Goal: Task Accomplishment & Management: Use online tool/utility

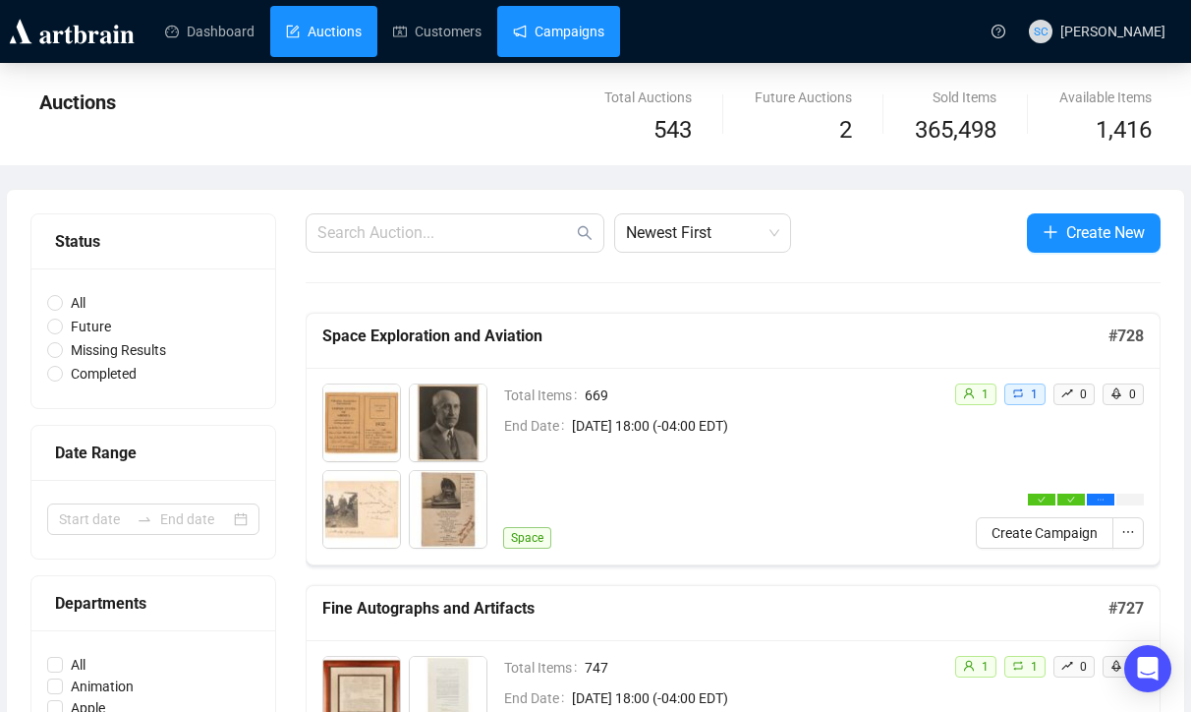
click at [566, 43] on link "Campaigns" at bounding box center [558, 31] width 91 height 51
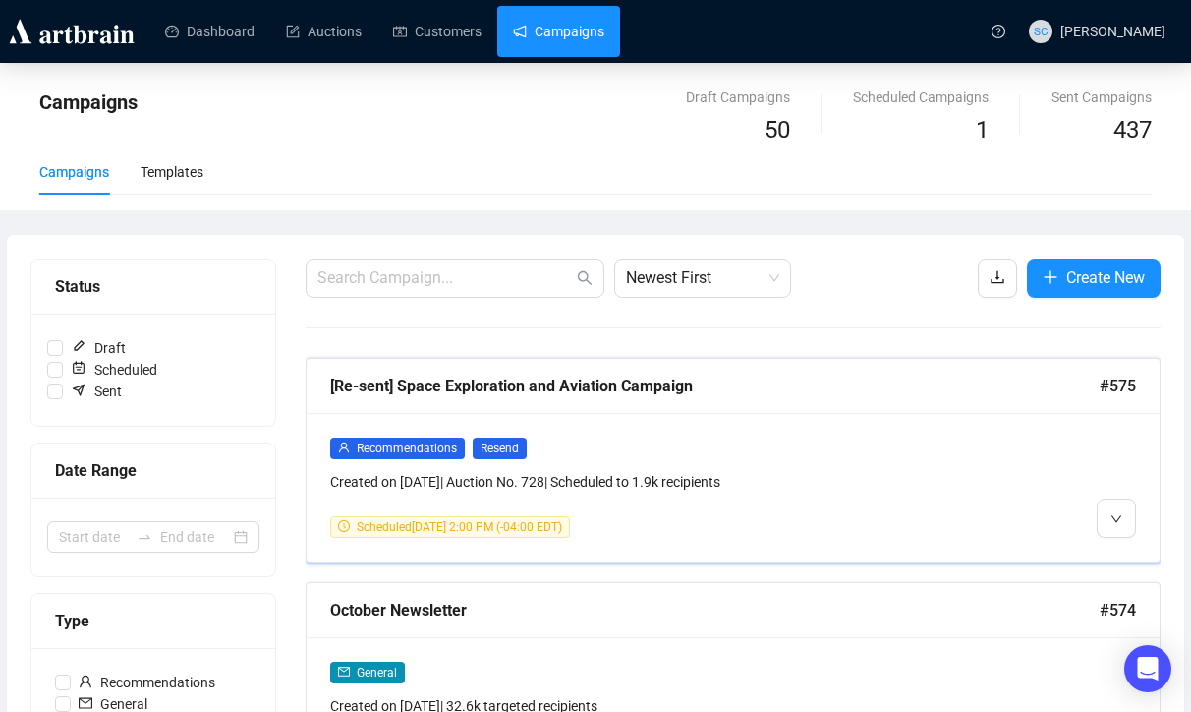
scroll to position [38, 0]
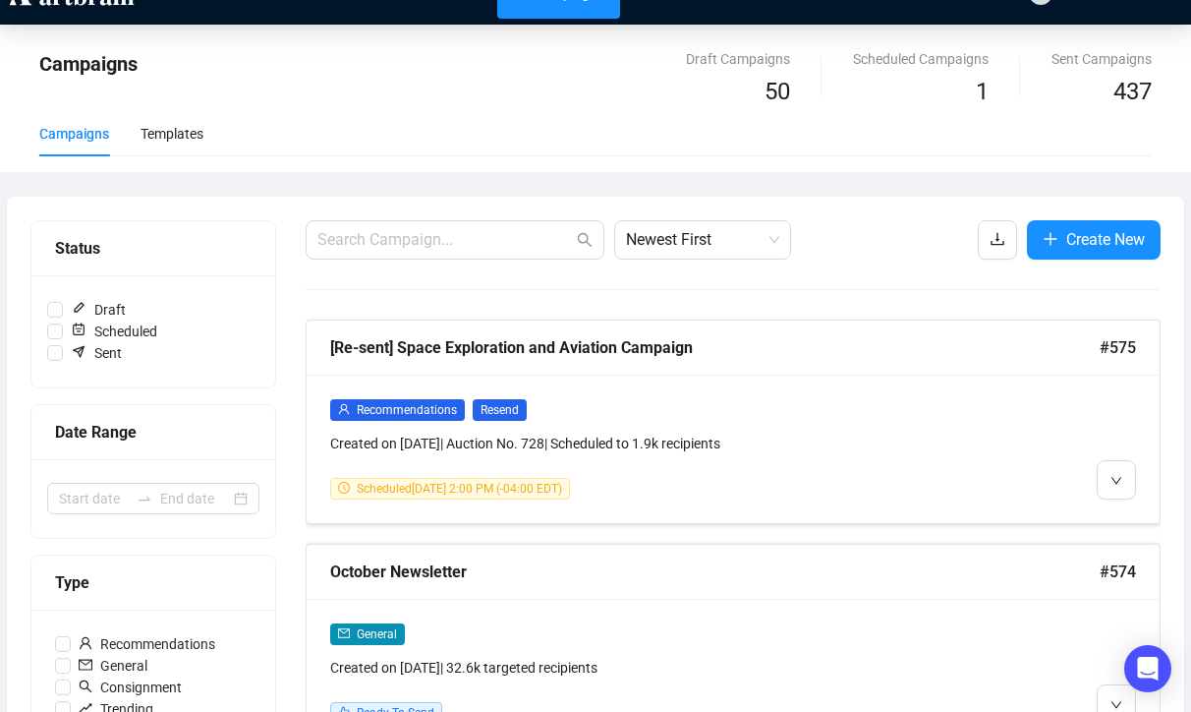
click at [906, 563] on div "October Newsletter" at bounding box center [715, 571] width 770 height 25
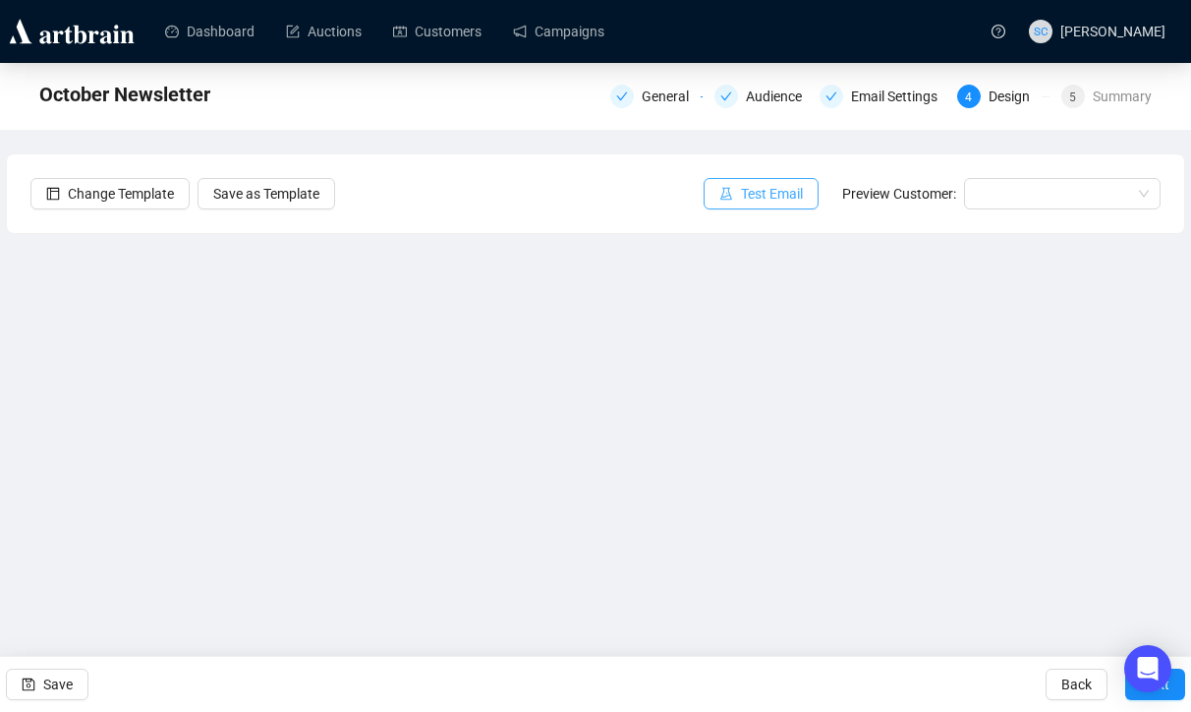
click at [791, 196] on span "Test Email" at bounding box center [772, 194] width 62 height 22
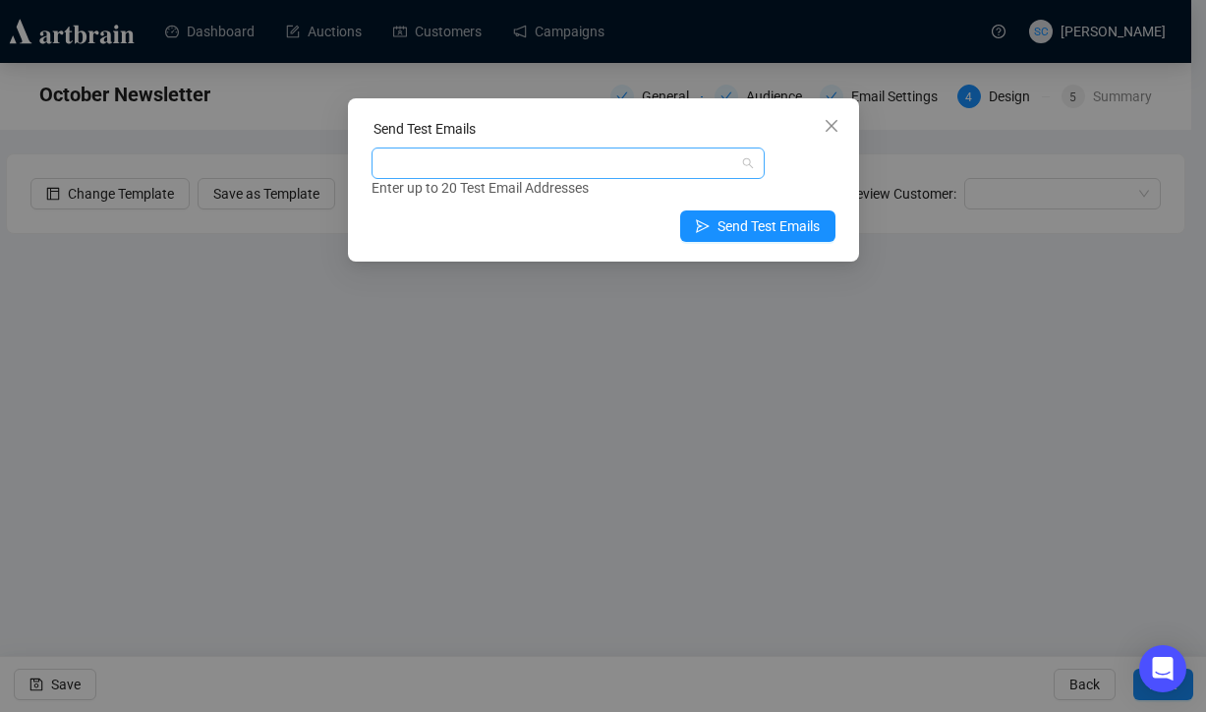
click at [603, 175] on div at bounding box center [557, 163] width 365 height 28
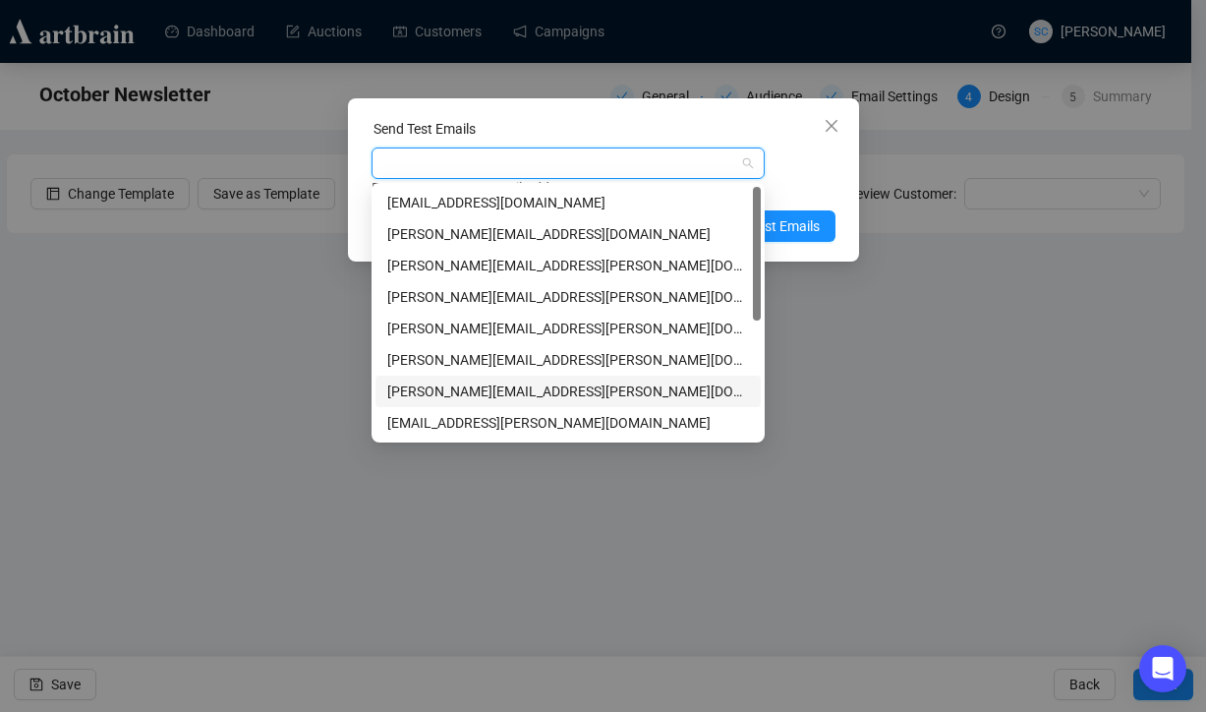
type input "s"
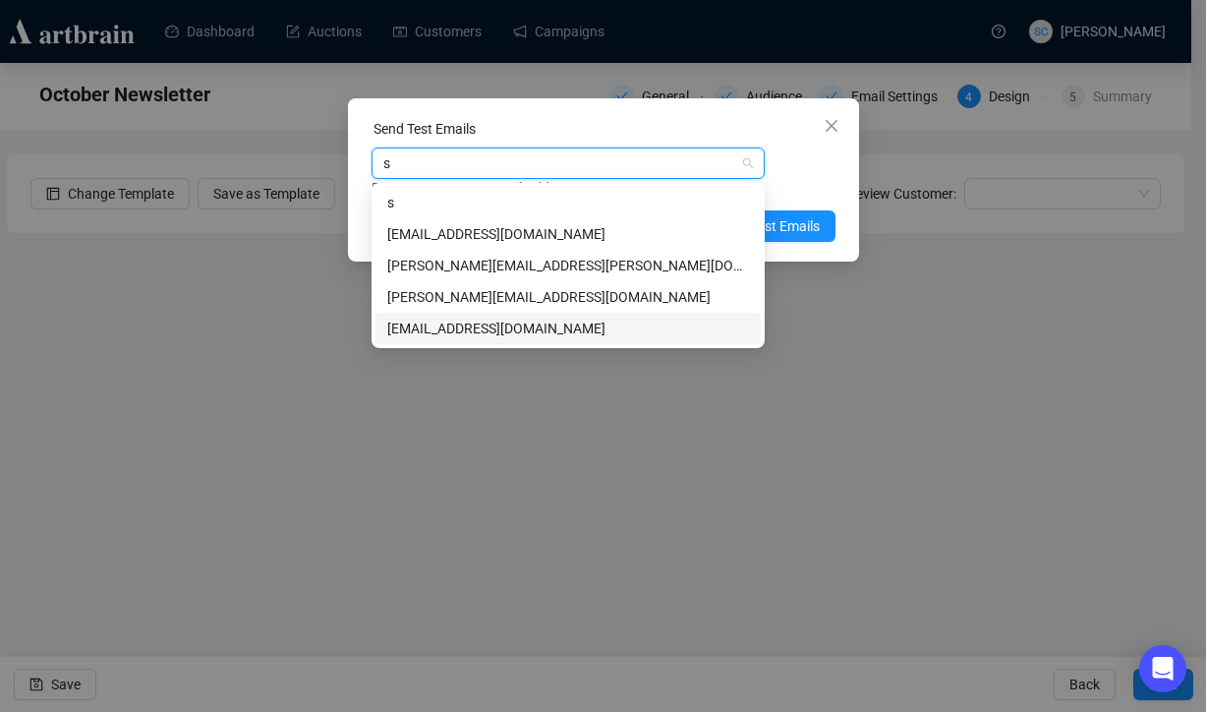
click at [522, 332] on div "[EMAIL_ADDRESS][DOMAIN_NAME]" at bounding box center [568, 328] width 362 height 22
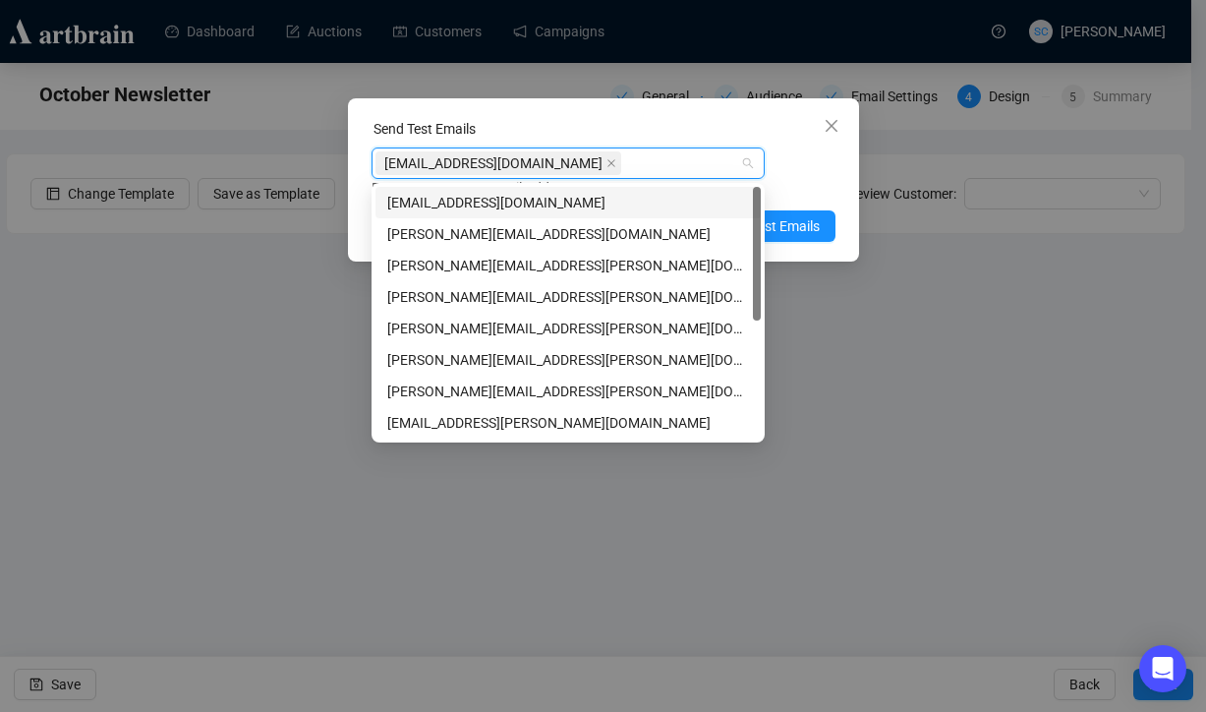
click at [810, 171] on div "[EMAIL_ADDRESS][DOMAIN_NAME] Enter up to 20 Test Email Addresses" at bounding box center [604, 172] width 464 height 51
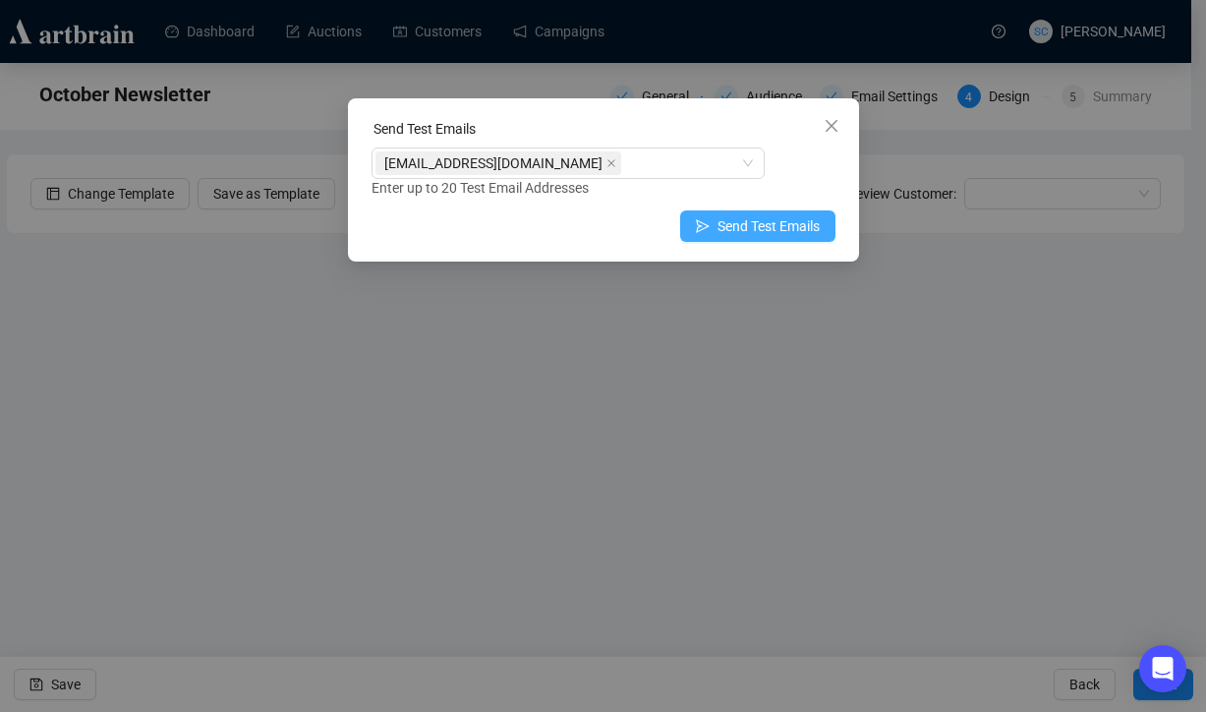
click at [786, 222] on span "Send Test Emails" at bounding box center [769, 226] width 102 height 22
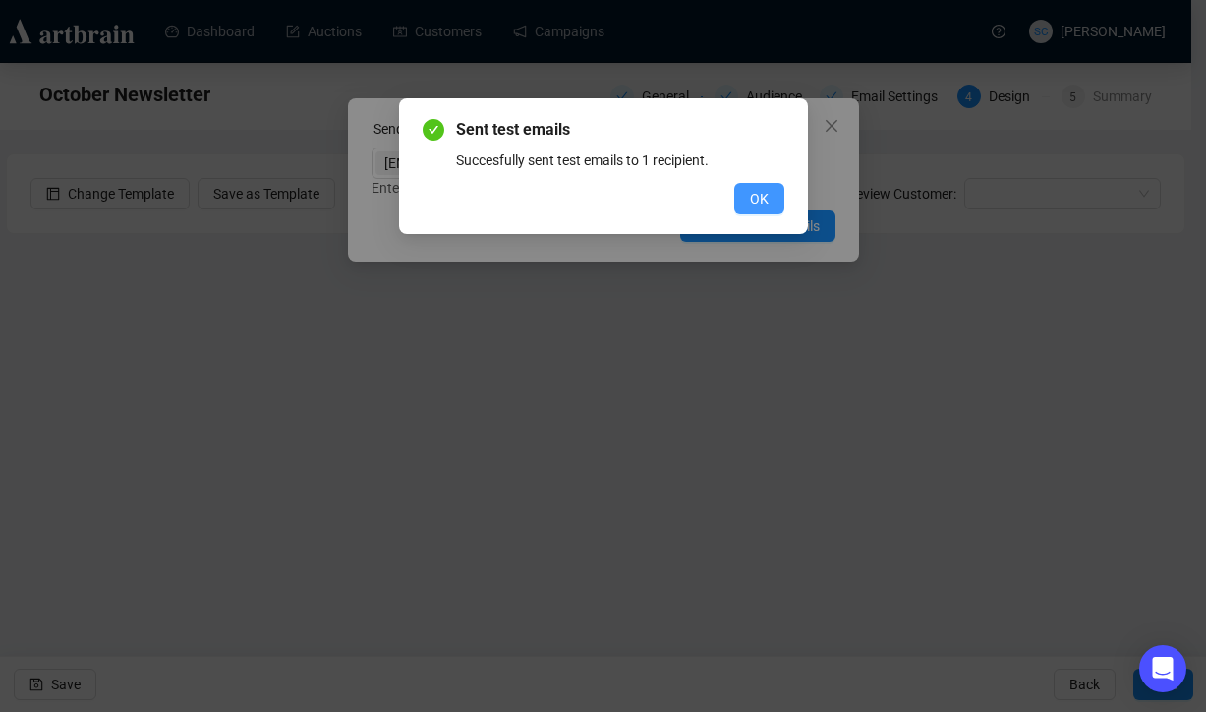
click at [760, 202] on span "OK" at bounding box center [759, 199] width 19 height 22
